Goal: Navigation & Orientation: Find specific page/section

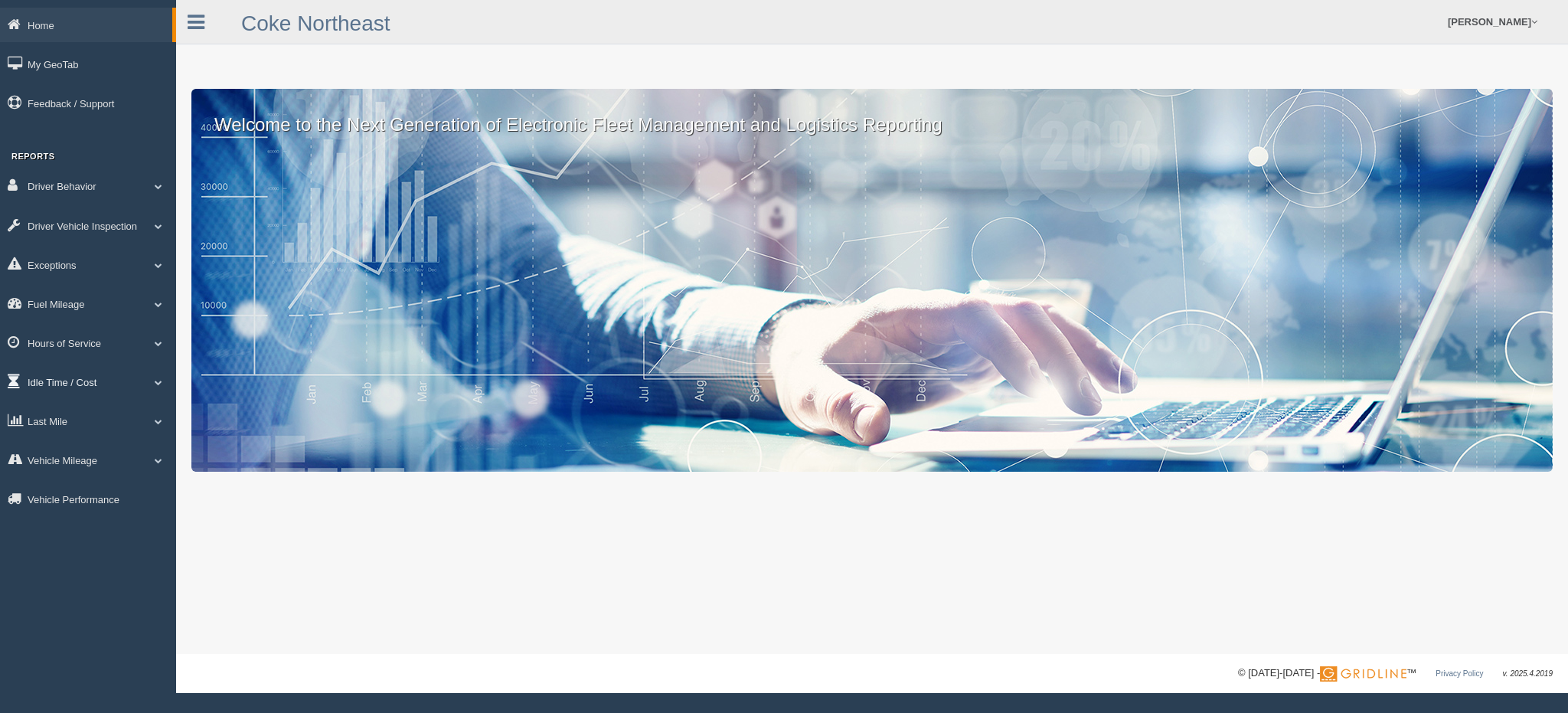
click at [79, 390] on link "Idle Time / Cost" at bounding box center [88, 381] width 176 height 34
click at [58, 553] on link "Last Mile" at bounding box center [88, 557] width 176 height 34
click at [77, 489] on link "Zone Editor" at bounding box center [100, 484] width 145 height 28
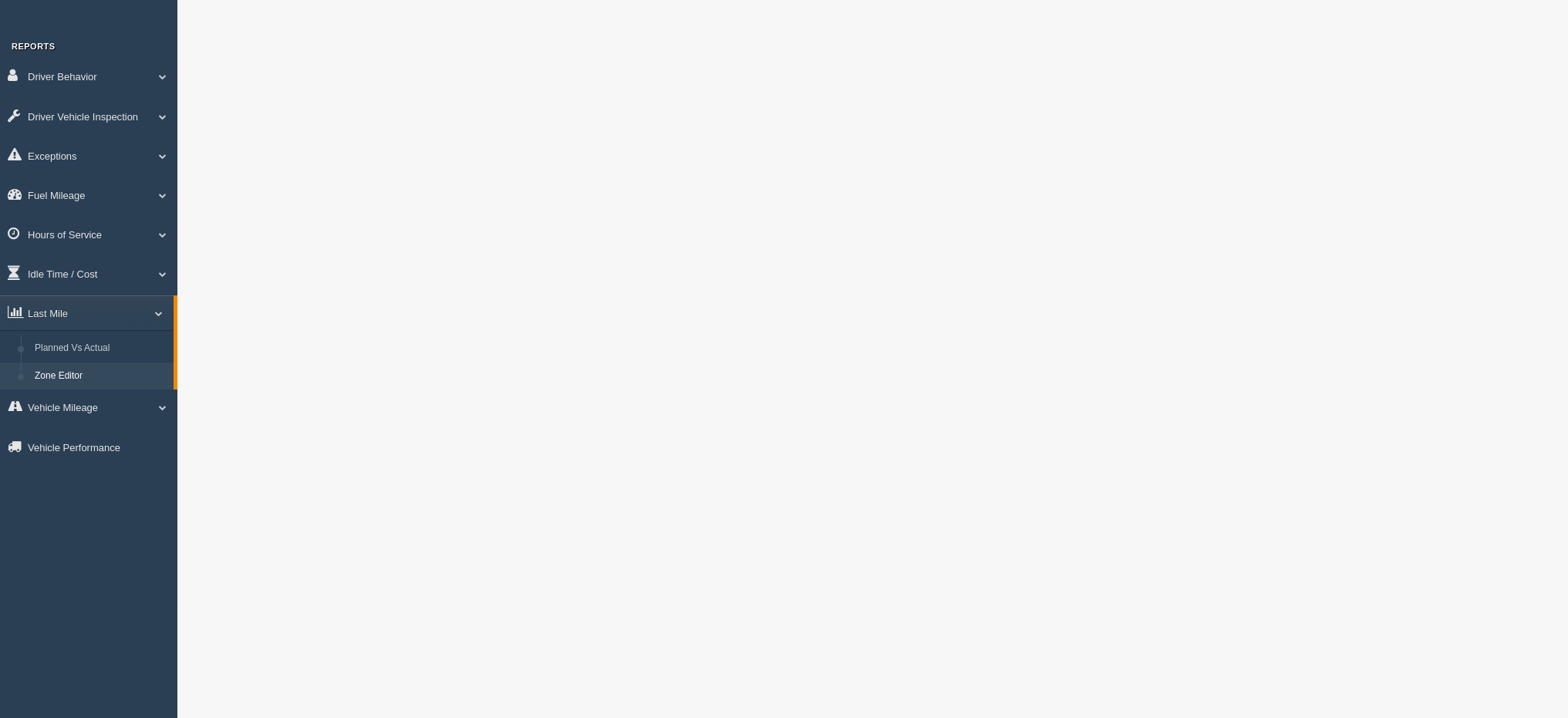
scroll to position [77, 0]
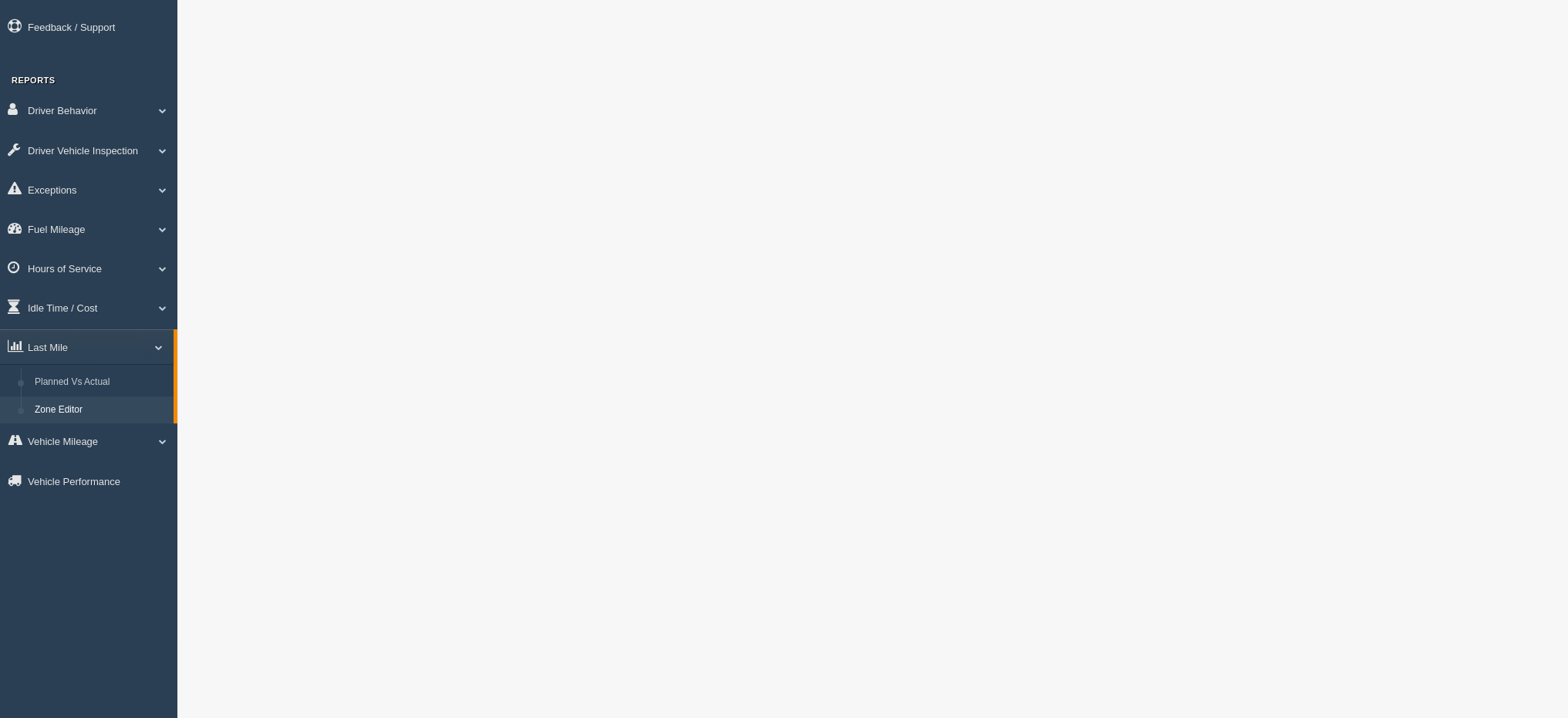
click at [183, 212] on div at bounding box center [873, 568] width 1391 height 1290
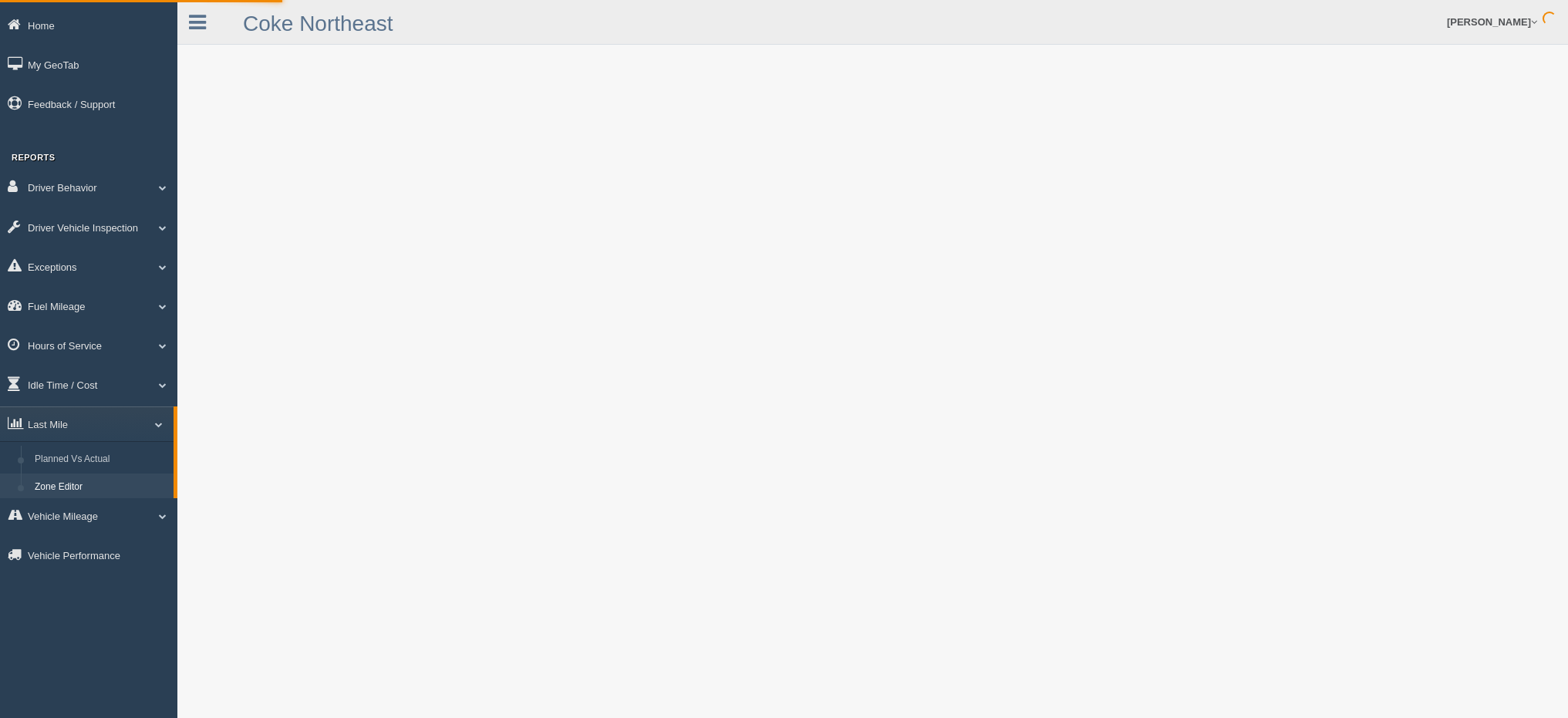
scroll to position [77, 0]
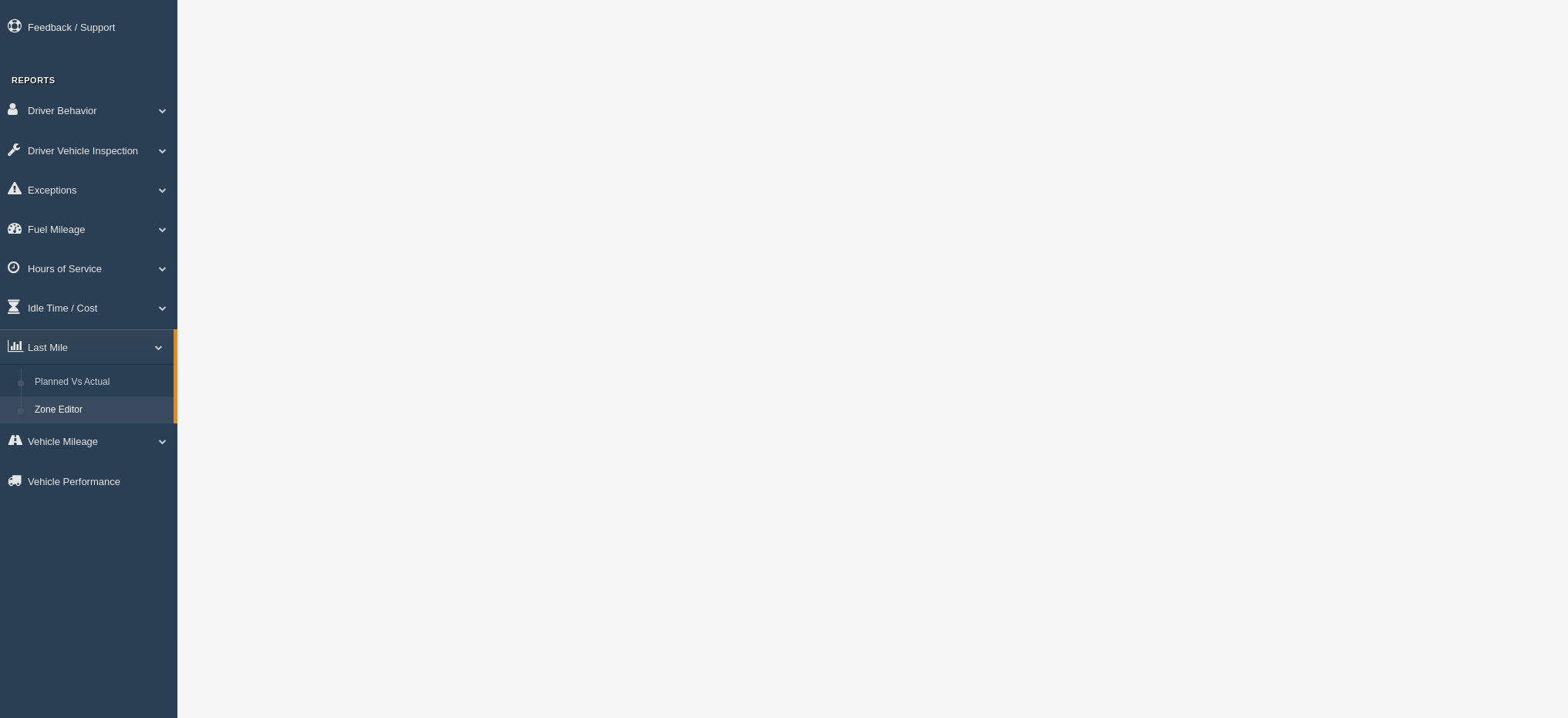
click at [83, 415] on link "Zone Editor" at bounding box center [101, 410] width 146 height 28
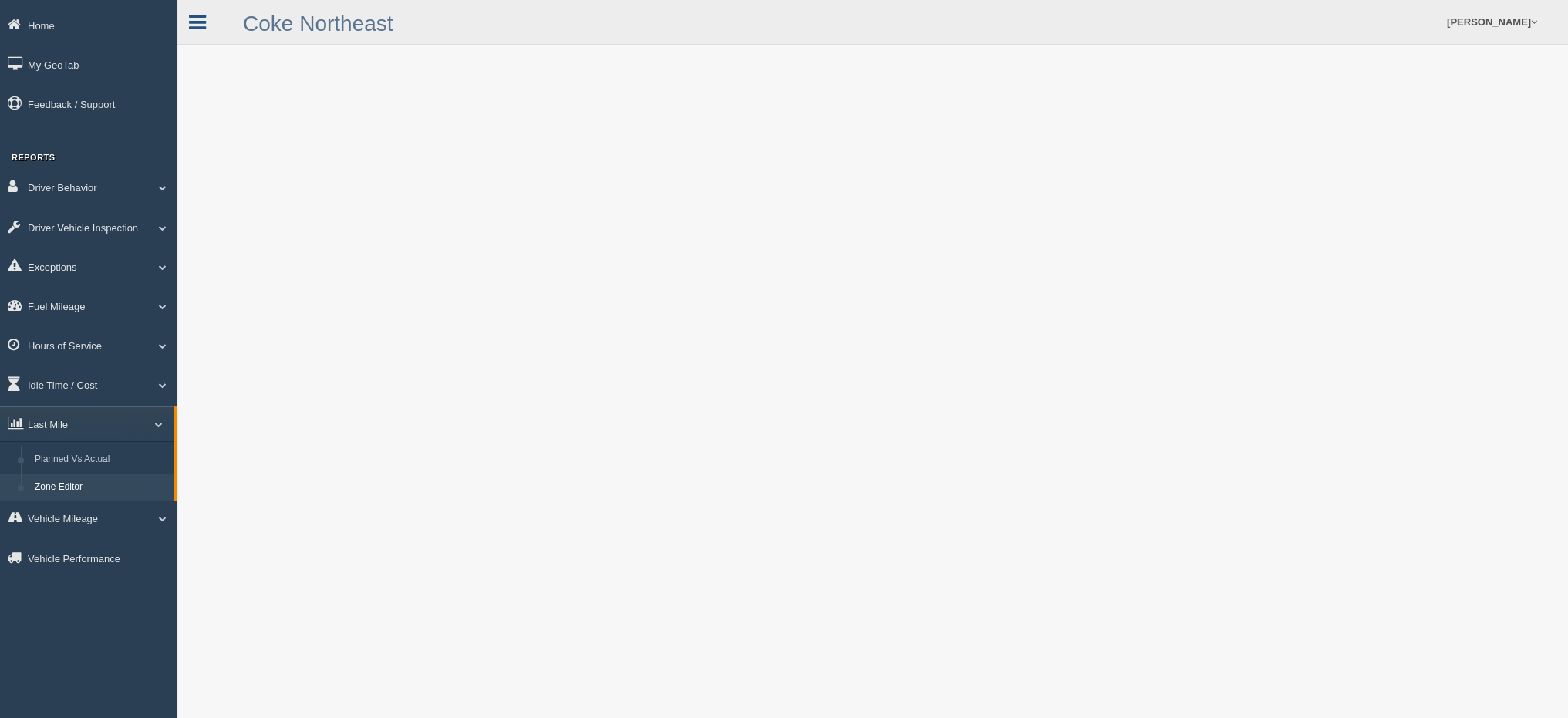
click at [206, 25] on icon at bounding box center [197, 22] width 17 height 20
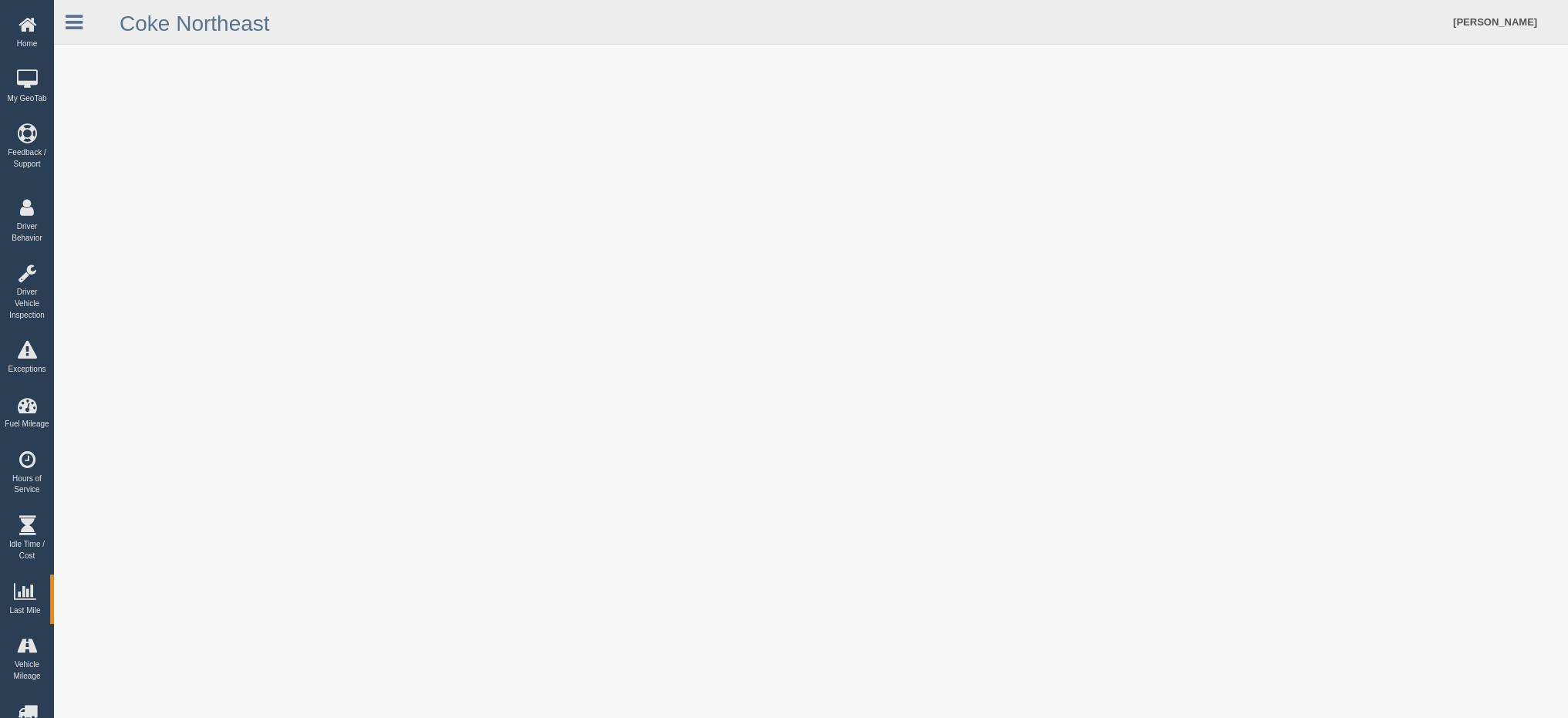
click at [577, 21] on form "Aldege Cormier Feedback/Support Log Off" at bounding box center [1038, 22] width 1060 height 44
click at [71, 24] on icon at bounding box center [74, 22] width 17 height 20
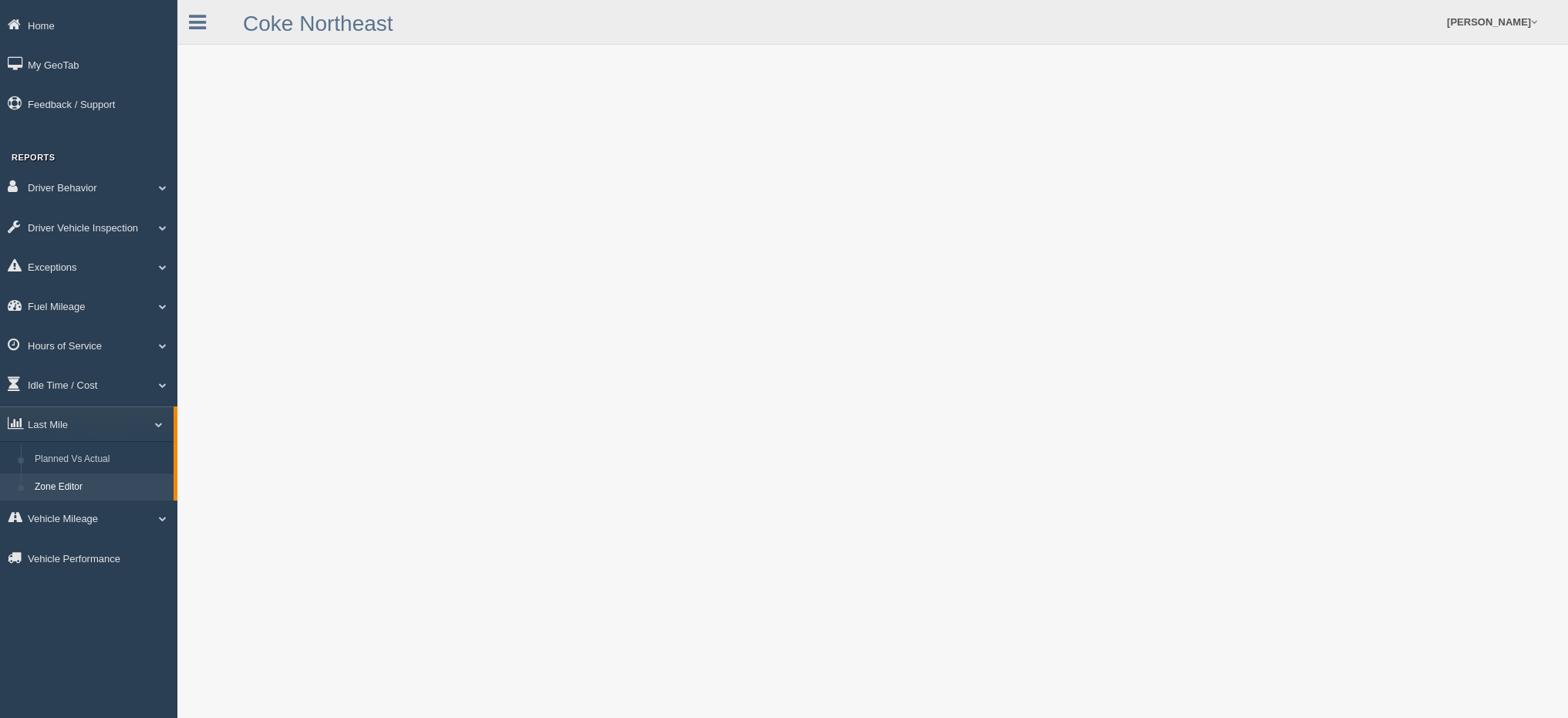
click at [97, 496] on link "Zone Editor" at bounding box center [101, 487] width 146 height 28
drag, startPoint x: 1562, startPoint y: 493, endPoint x: 693, endPoint y: 17, distance: 990.8
click at [693, 17] on form "Aldege Cormier Feedback/Support Log Off" at bounding box center [1081, 22] width 974 height 44
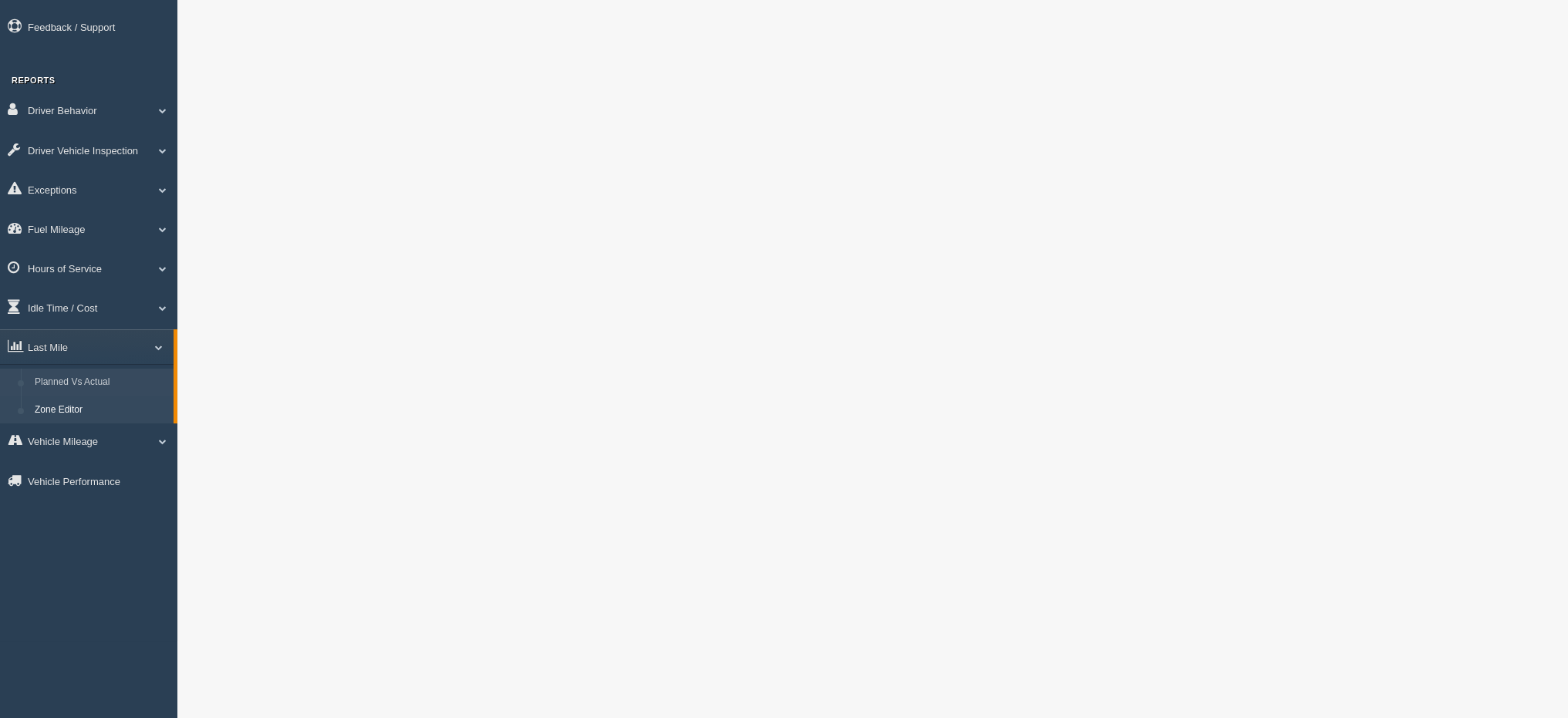
click at [69, 396] on link "Planned Vs Actual" at bounding box center [101, 382] width 146 height 28
